Goal: Task Accomplishment & Management: Use online tool/utility

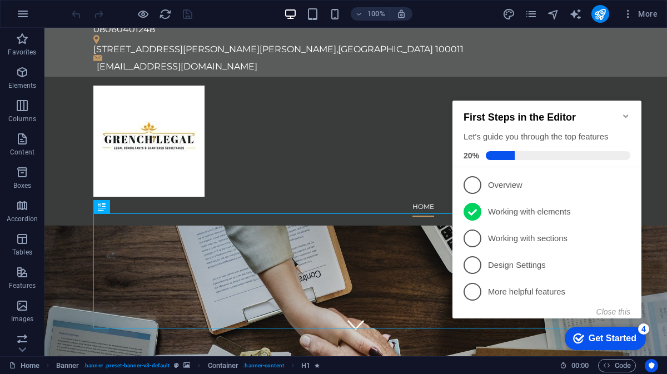
scroll to position [19, 0]
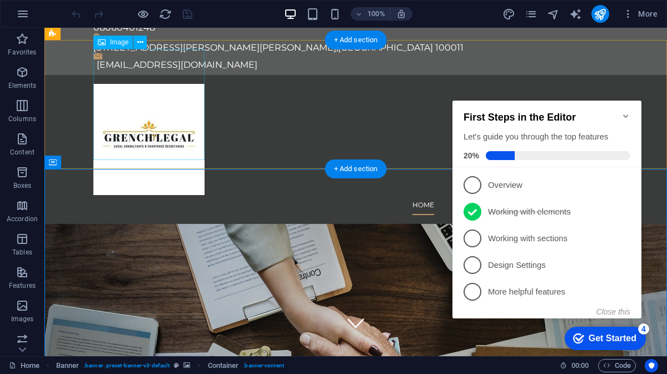
click at [151, 99] on figure at bounding box center [355, 139] width 524 height 111
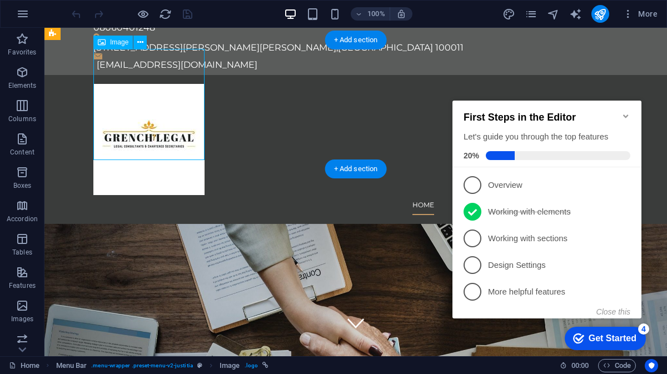
click at [150, 96] on figure at bounding box center [355, 139] width 524 height 111
click at [156, 118] on figure at bounding box center [355, 139] width 524 height 111
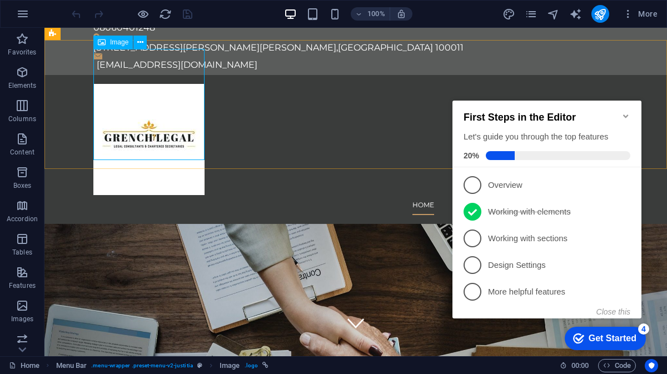
click at [127, 43] on span "Image" at bounding box center [119, 42] width 18 height 7
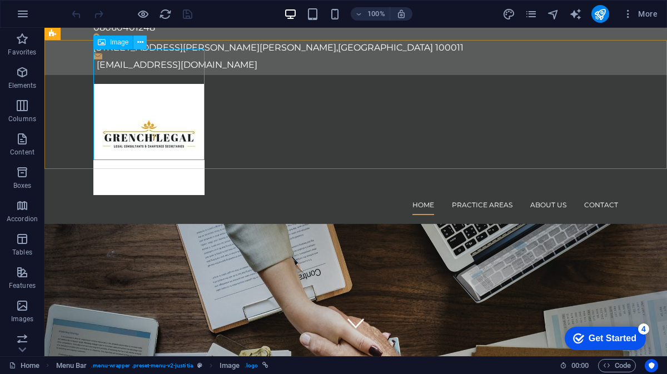
click at [139, 41] on icon at bounding box center [140, 43] width 6 height 12
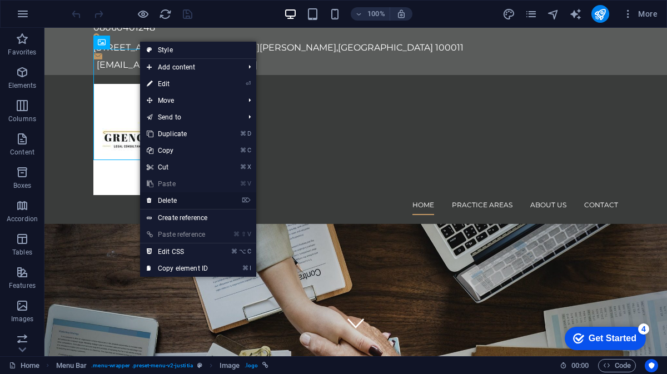
click at [170, 199] on link "⌦ Delete" at bounding box center [177, 200] width 74 height 17
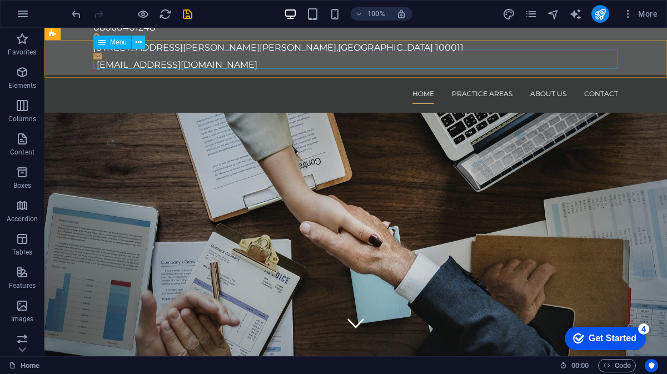
click at [137, 44] on icon at bounding box center [139, 43] width 6 height 12
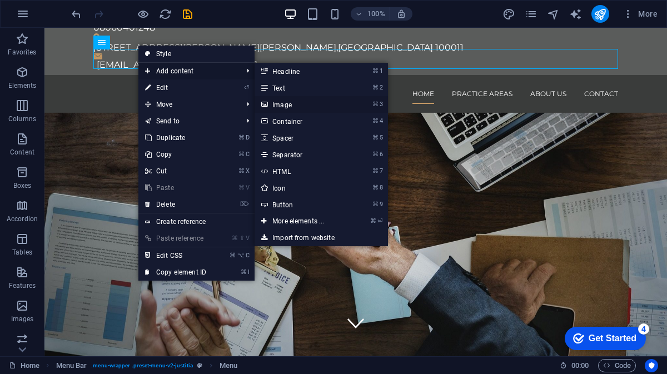
click at [287, 106] on link "⌘ 3 Image" at bounding box center [300, 104] width 92 height 17
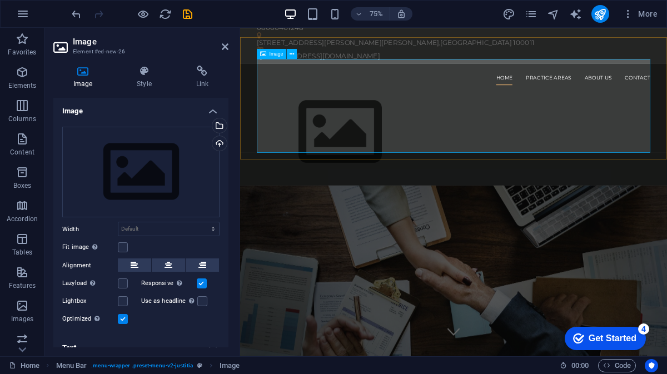
click at [277, 57] on div "Image" at bounding box center [272, 54] width 30 height 10
click at [292, 55] on icon at bounding box center [291, 53] width 4 height 9
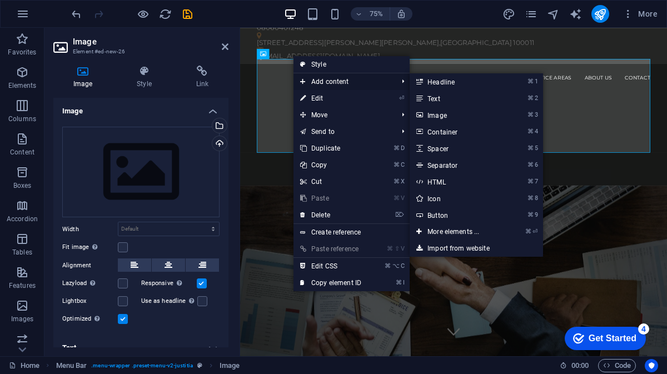
click at [303, 81] on icon at bounding box center [303, 81] width 6 height 17
